Goal: Information Seeking & Learning: Understand process/instructions

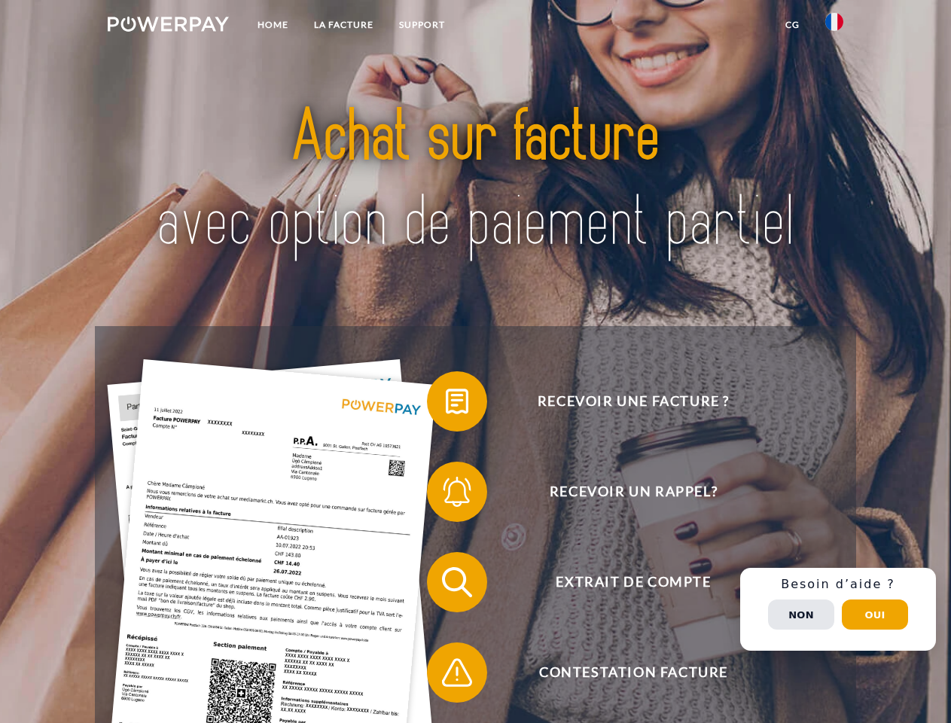
click at [168, 26] on img at bounding box center [168, 24] width 121 height 15
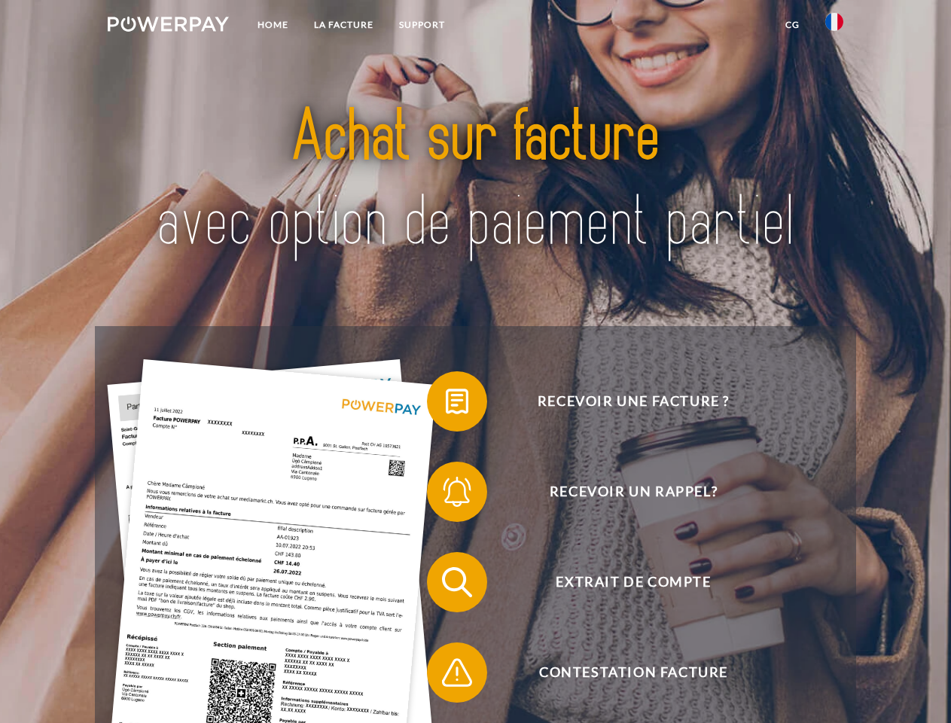
click at [834, 26] on img at bounding box center [834, 22] width 18 height 18
click at [792, 25] on link "CG" at bounding box center [792, 24] width 40 height 27
click at [446, 404] on span at bounding box center [434, 401] width 75 height 75
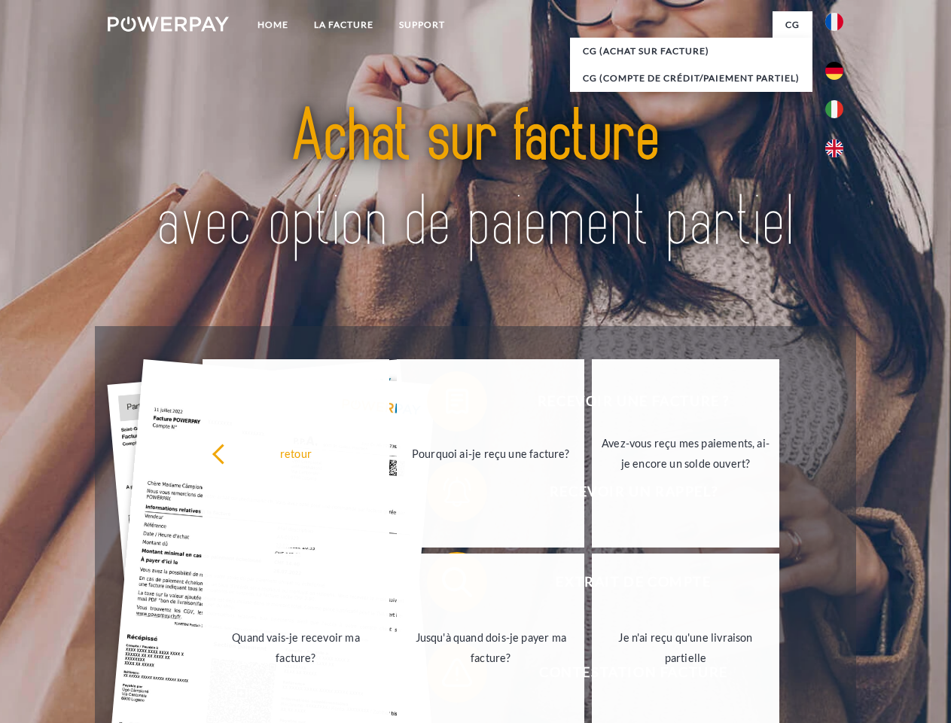
click at [446, 495] on div "Recevoir une facture ? Recevoir un rappel? Extrait de compte retour" at bounding box center [475, 627] width 760 height 602
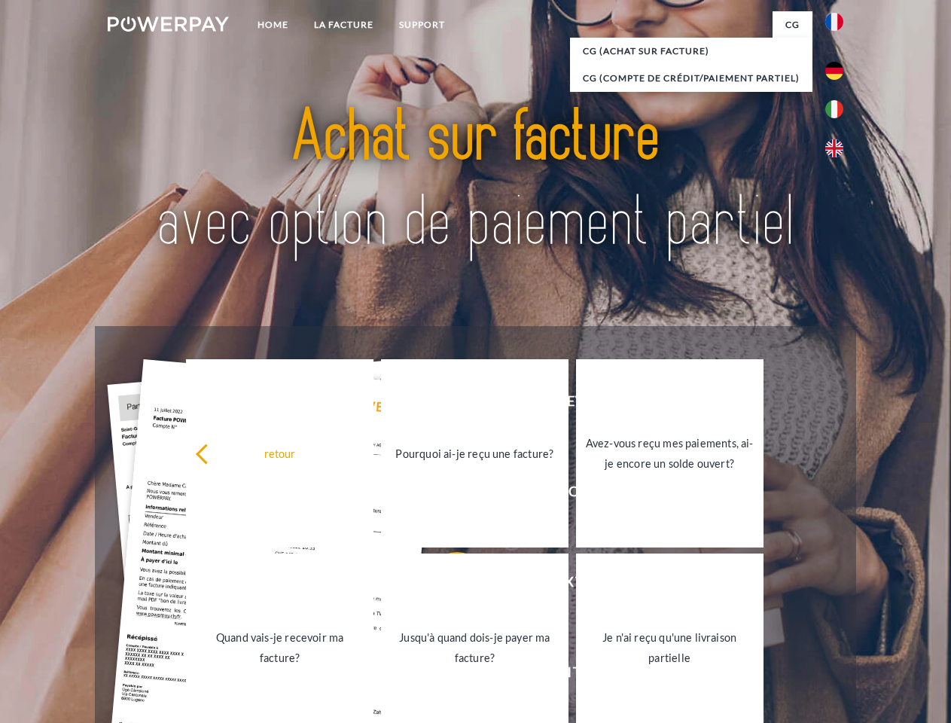
click at [446, 585] on link "Jusqu'à quand dois-je payer ma facture?" at bounding box center [474, 647] width 187 height 188
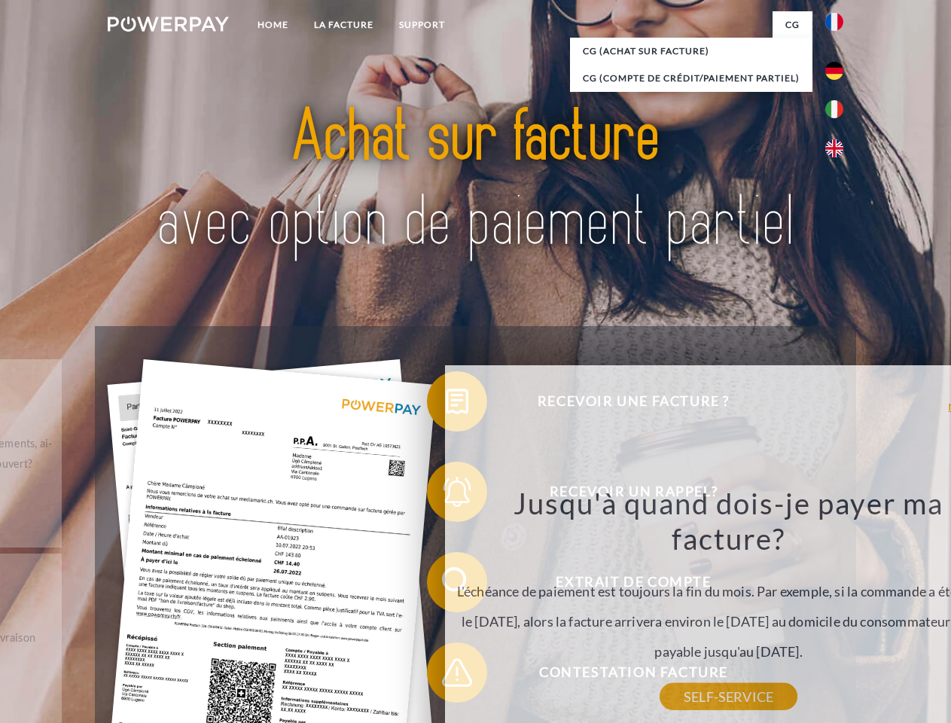
click at [454, 675] on div "Jusqu'à quand dois-je payer ma facture? L'échéance de paiement est toujours la …" at bounding box center [728, 591] width 549 height 212
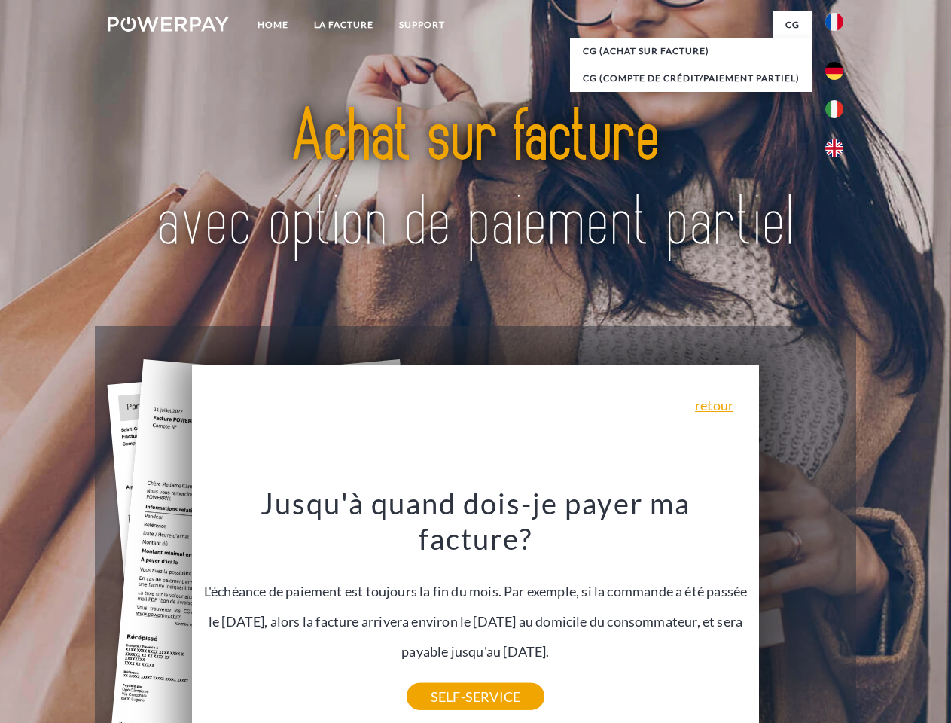
click at [838, 609] on div "Recevoir une facture ? Recevoir un rappel? Extrait de compte retour" at bounding box center [475, 627] width 760 height 602
click at [801, 612] on span "Extrait de compte" at bounding box center [633, 582] width 369 height 60
click at [875, 614] on header "Home LA FACTURE Support" at bounding box center [475, 520] width 951 height 1040
